Goal: Check status: Check status

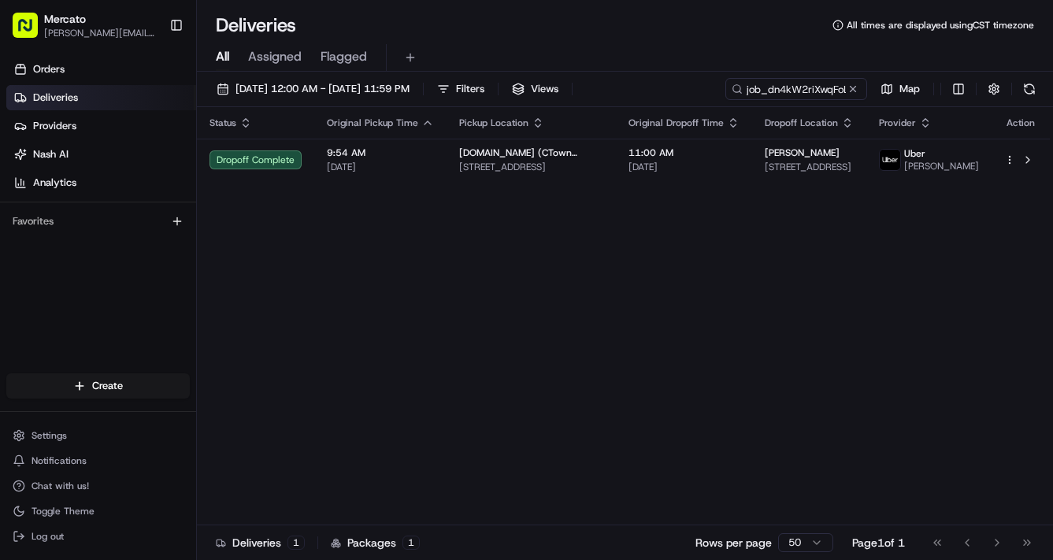
click at [845, 97] on button at bounding box center [853, 89] width 16 height 16
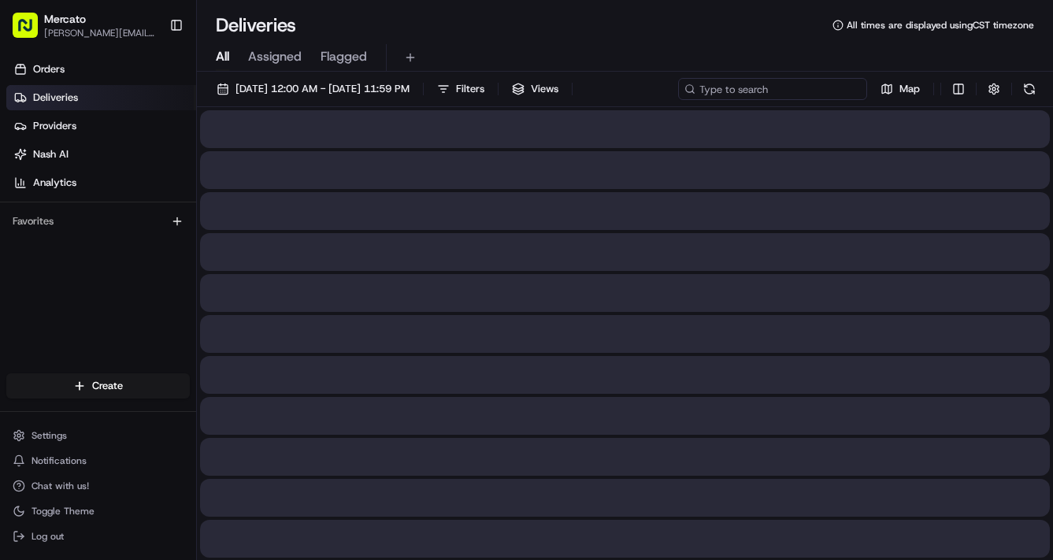
click at [678, 100] on input at bounding box center [772, 89] width 189 height 22
paste input "job_7obrW6KJujU7Cdubk8nrvc"
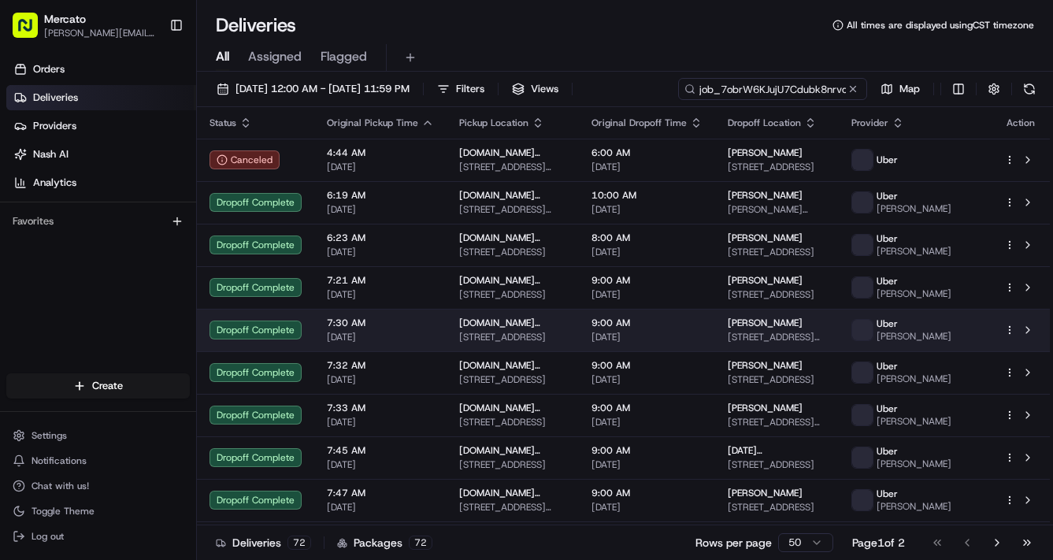
scroll to position [0, 40]
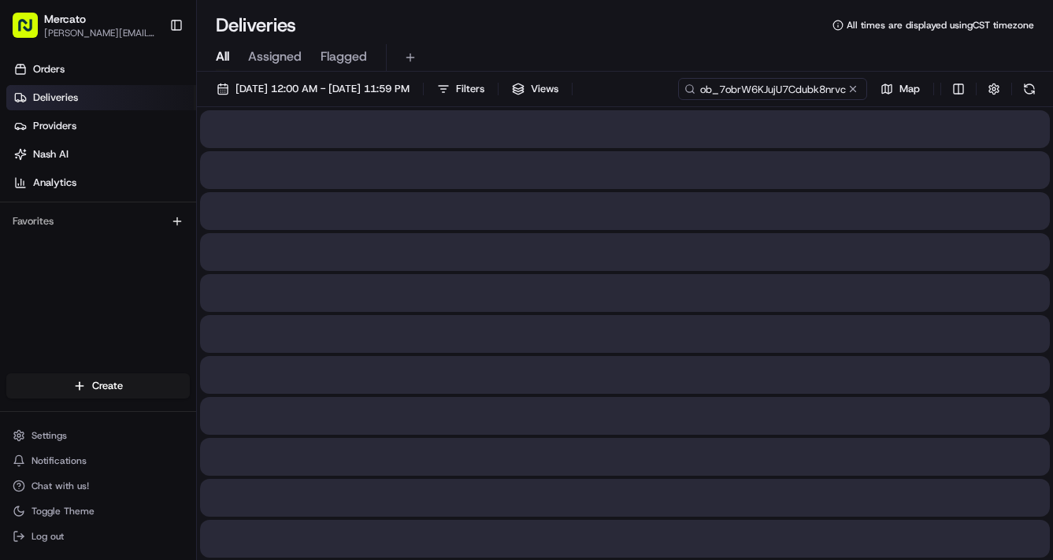
type input "job_7obrW6KJujU7Cdubk8nrvc"
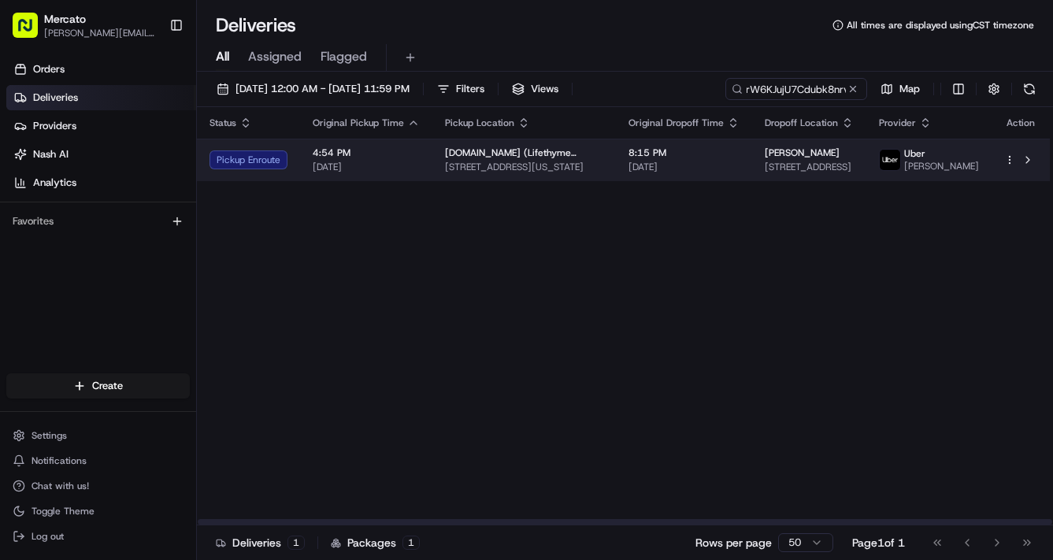
click at [752, 181] on td "8:15 PM [DATE]" at bounding box center [684, 160] width 136 height 43
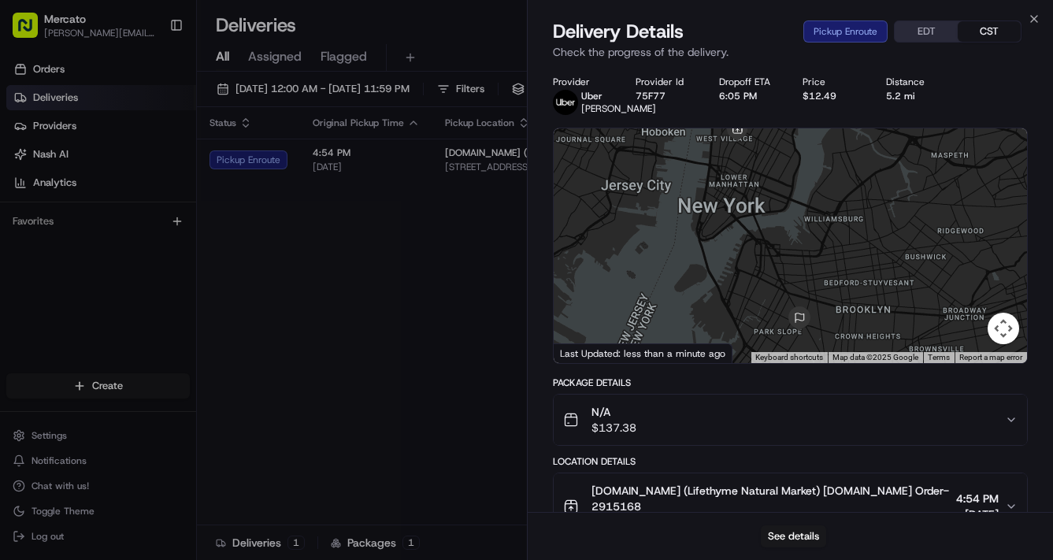
drag, startPoint x: 697, startPoint y: 266, endPoint x: 737, endPoint y: 342, distance: 85.6
click at [737, 342] on div at bounding box center [791, 245] width 474 height 235
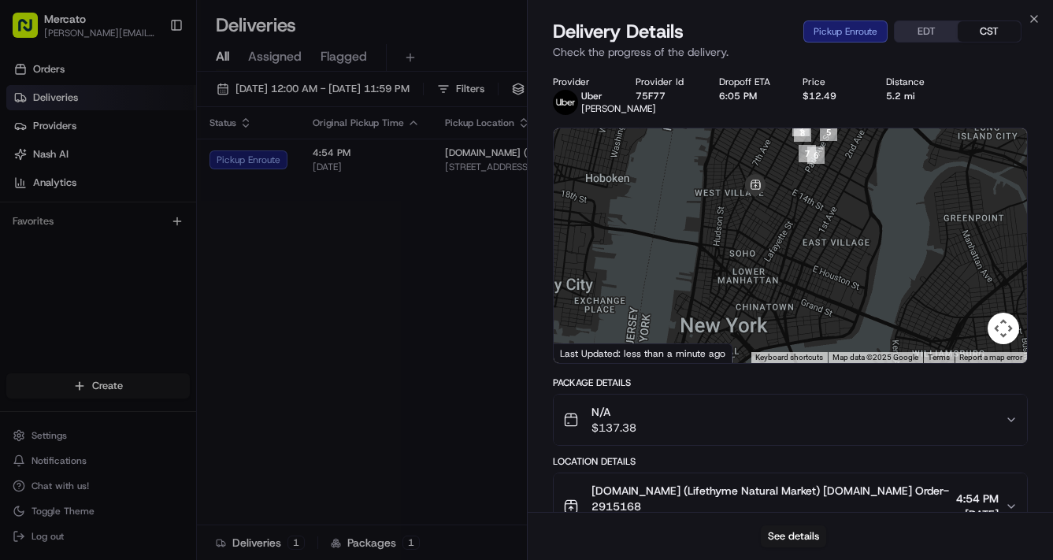
drag, startPoint x: 732, startPoint y: 278, endPoint x: 762, endPoint y: 446, distance: 170.4
click at [762, 446] on div "Provider [PERSON_NAME] Provider Id 75F77 Dropoff ETA 6:05 PM Price $12.49 Dista…" at bounding box center [791, 451] width 476 height 751
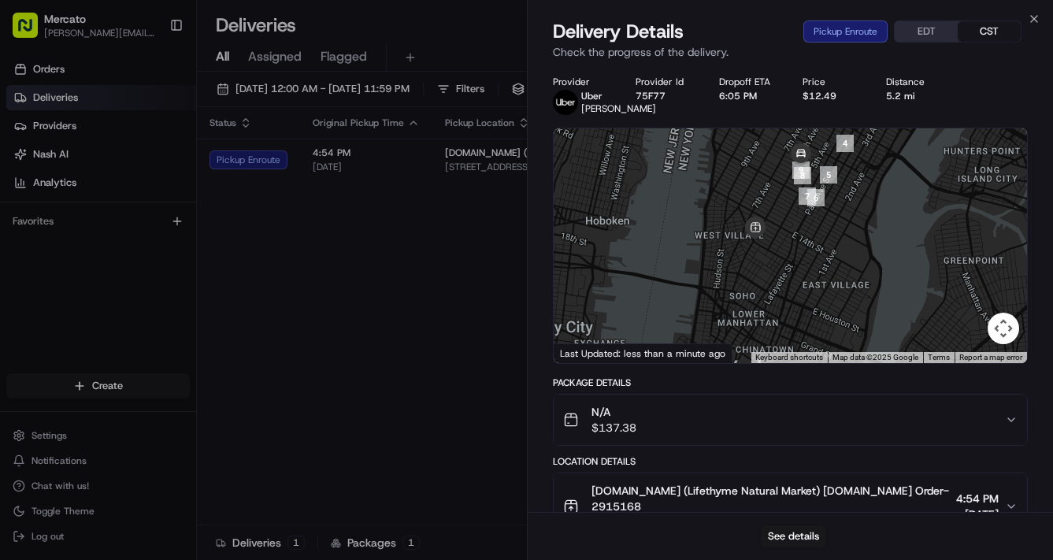
drag, startPoint x: 808, startPoint y: 277, endPoint x: 806, endPoint y: 322, distance: 45.0
click at [806, 322] on div at bounding box center [791, 245] width 474 height 235
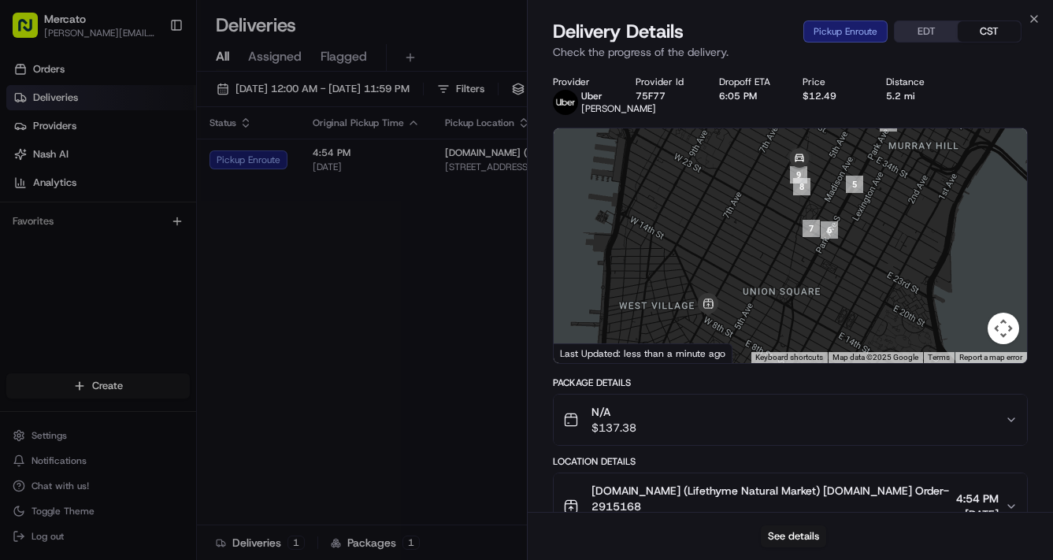
drag, startPoint x: 795, startPoint y: 243, endPoint x: 797, endPoint y: 353, distance: 109.5
click at [797, 353] on div at bounding box center [791, 245] width 474 height 235
